Goal: Information Seeking & Learning: Learn about a topic

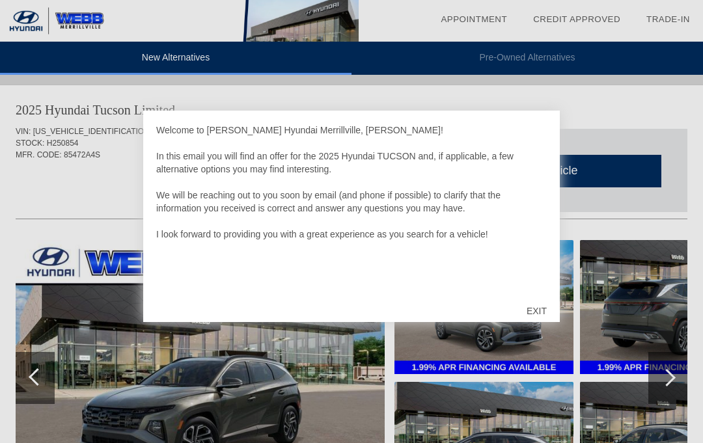
click at [542, 305] on div "EXIT" at bounding box center [537, 311] width 46 height 39
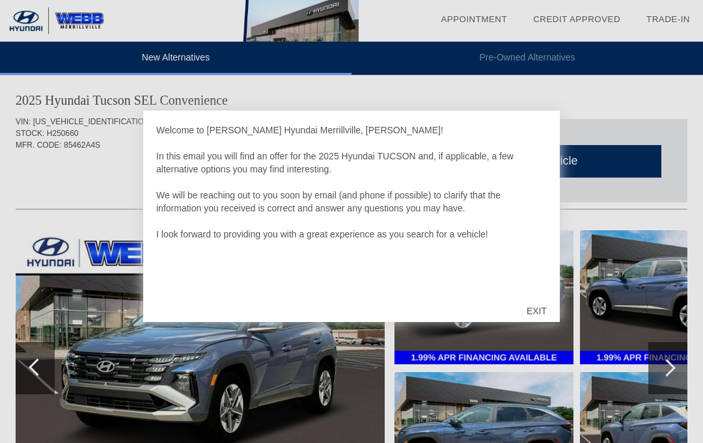
click at [547, 310] on div "EXIT" at bounding box center [537, 311] width 46 height 39
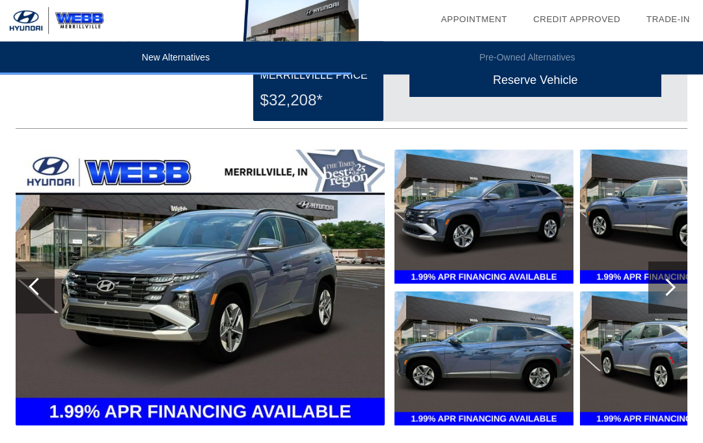
scroll to position [1420, 0]
click at [670, 296] on div at bounding box center [667, 288] width 18 height 18
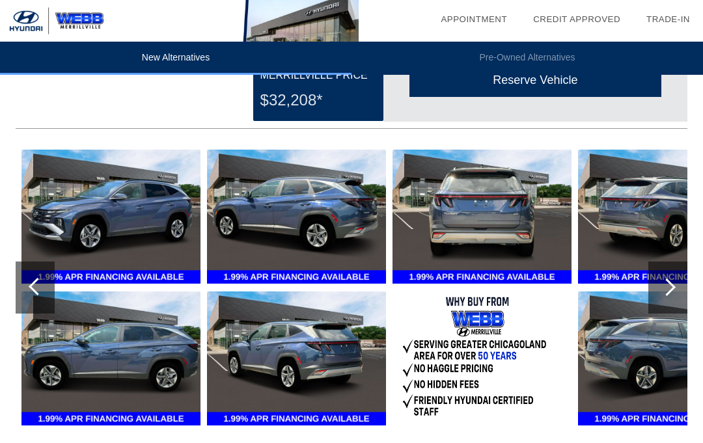
click at [675, 292] on div at bounding box center [667, 288] width 39 height 52
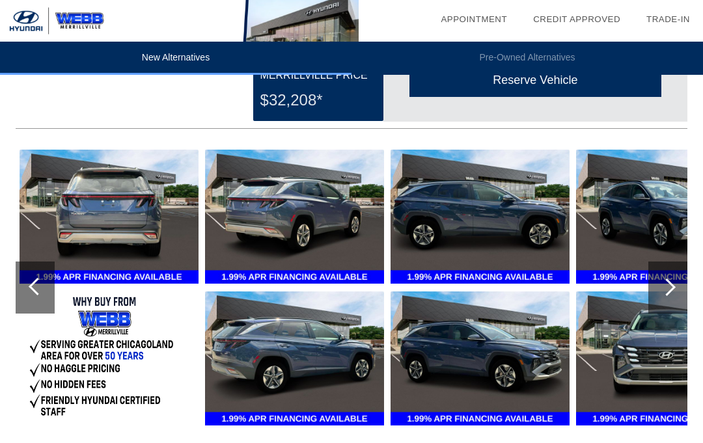
click at [677, 292] on div at bounding box center [667, 288] width 39 height 52
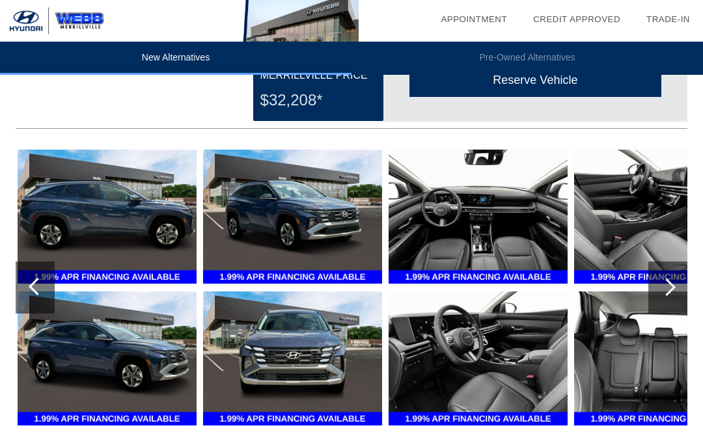
click at [676, 296] on div at bounding box center [667, 288] width 39 height 52
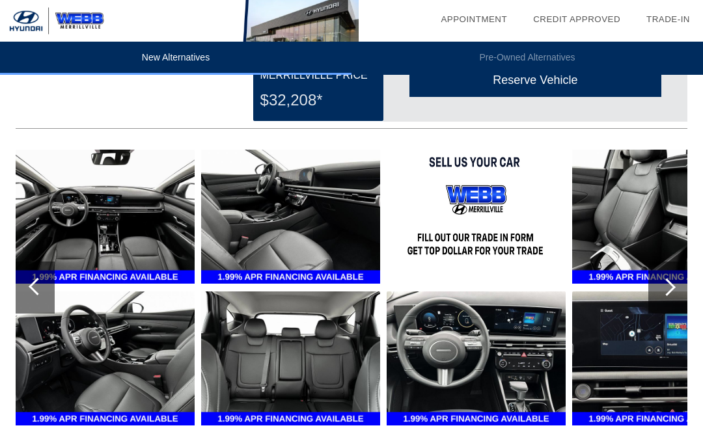
click at [678, 297] on div at bounding box center [667, 288] width 39 height 52
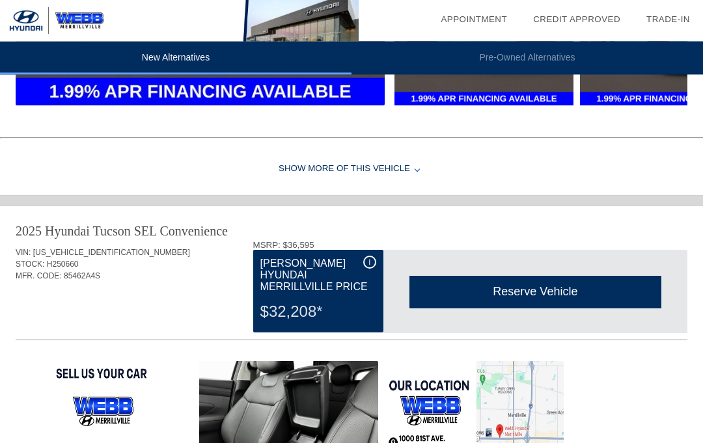
scroll to position [1208, 0]
click at [384, 175] on div "Show More of this Vehicle" at bounding box center [351, 169] width 703 height 52
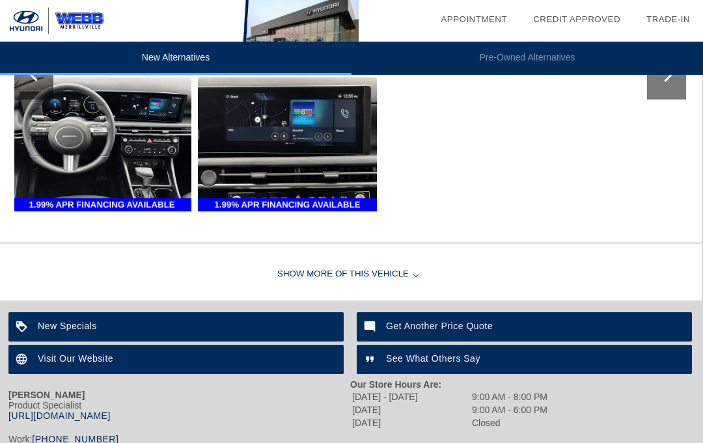
scroll to position [1914, 1]
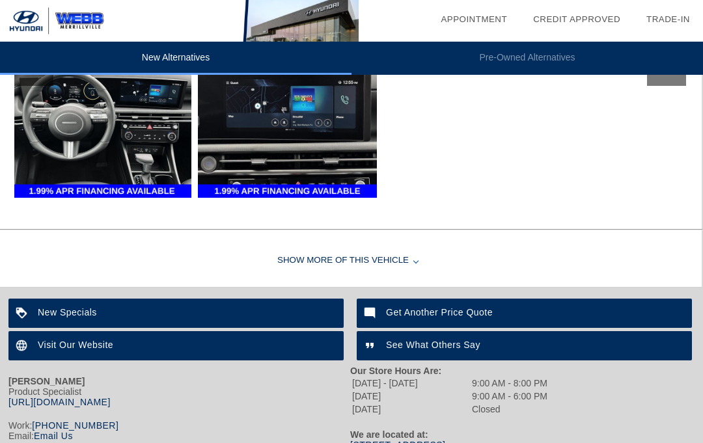
click at [381, 273] on div "Show More of this Vehicle" at bounding box center [350, 261] width 703 height 52
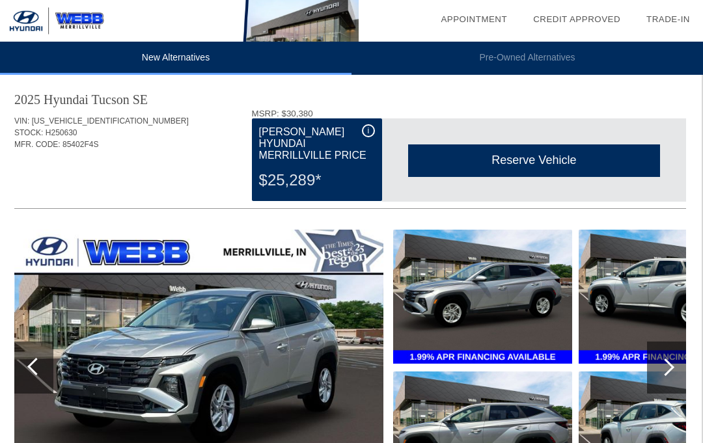
scroll to position [807, 1]
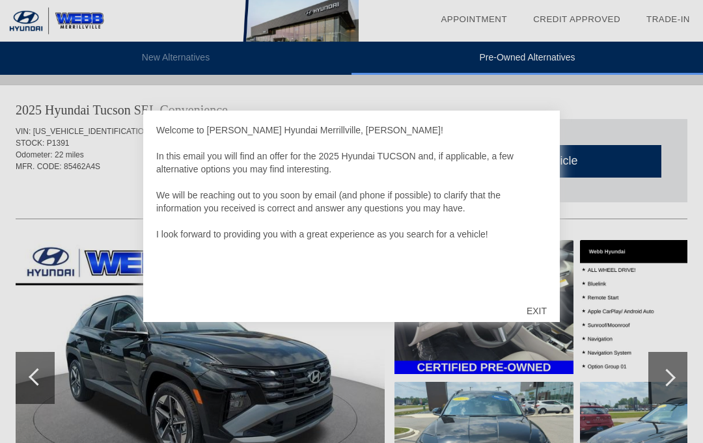
click at [545, 305] on div "EXIT" at bounding box center [537, 311] width 46 height 39
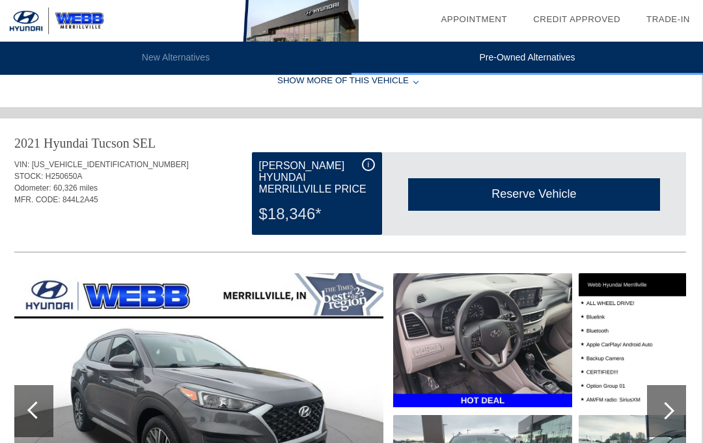
scroll to position [1827, 1]
